Goal: Find specific page/section: Find specific page/section

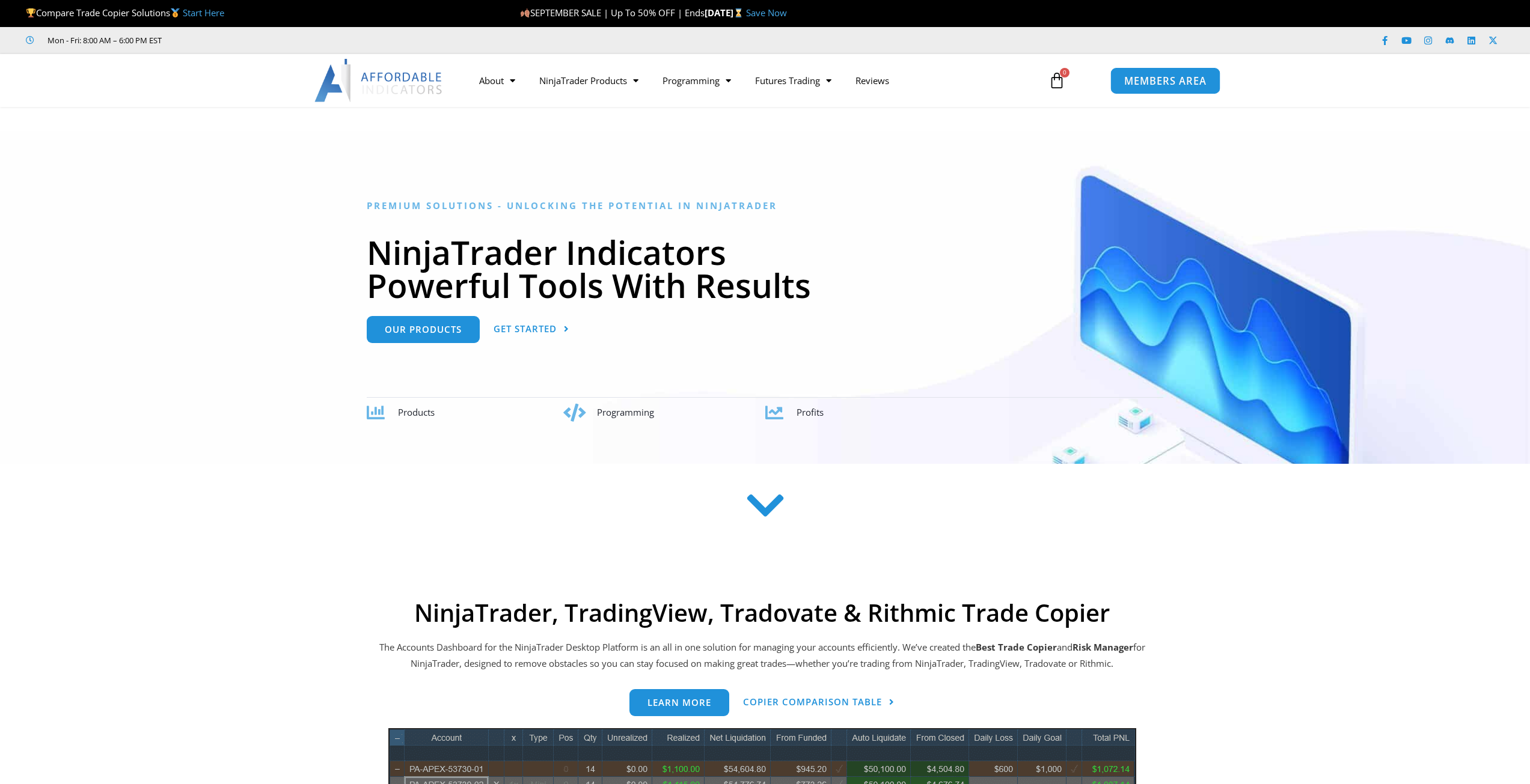
click at [1157, 83] on span "MEMBERS AREA" at bounding box center [1165, 80] width 82 height 10
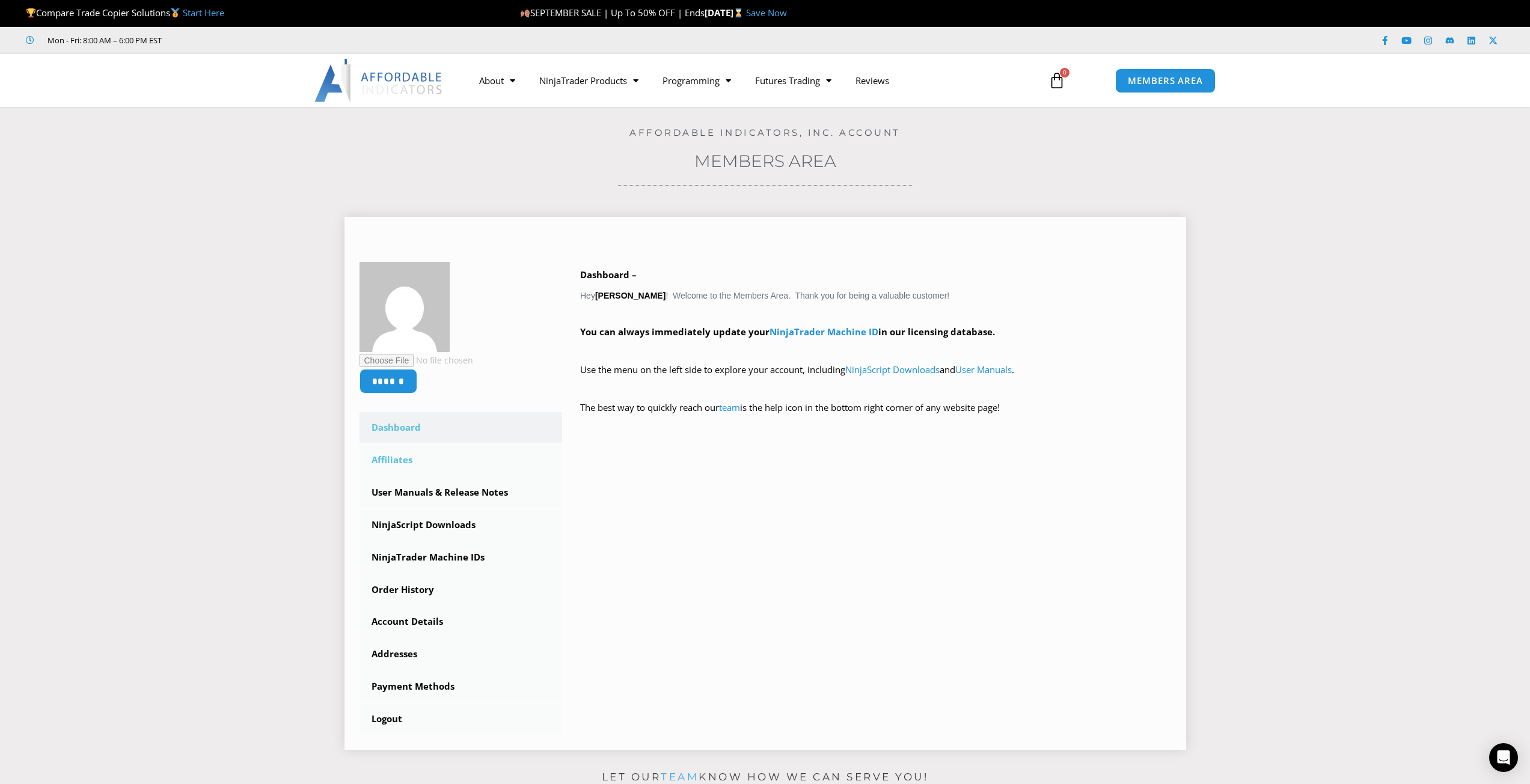
click at [391, 462] on link "Affiliates" at bounding box center [461, 460] width 203 height 31
